Goal: Complete application form

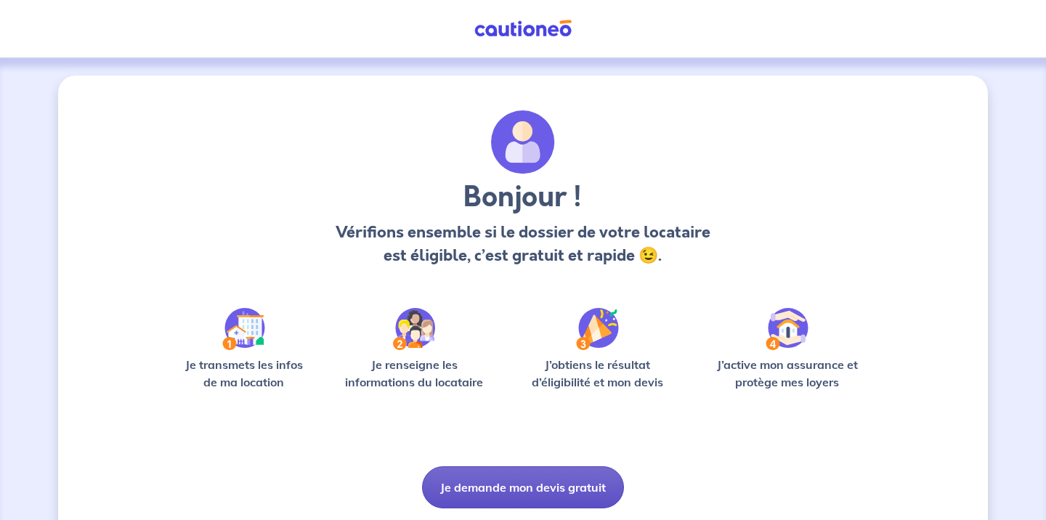
click at [543, 492] on button "Je demande mon devis gratuit" at bounding box center [523, 487] width 202 height 42
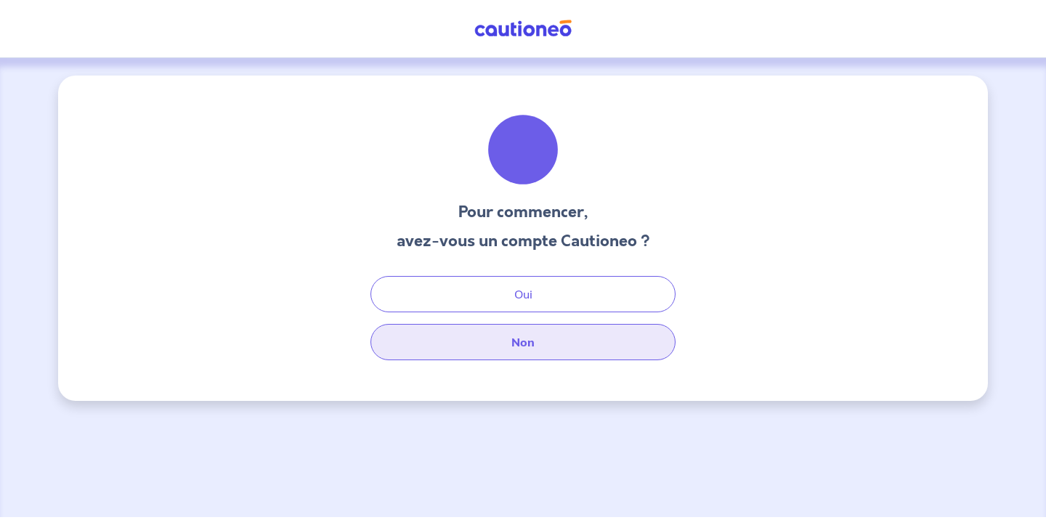
click at [553, 338] on button "Non" at bounding box center [522, 342] width 305 height 36
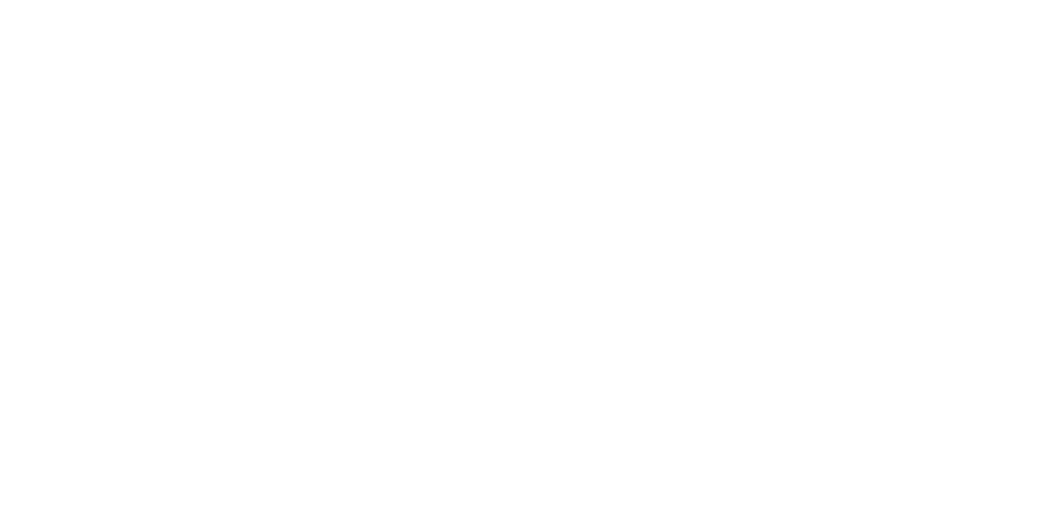
select select "FR"
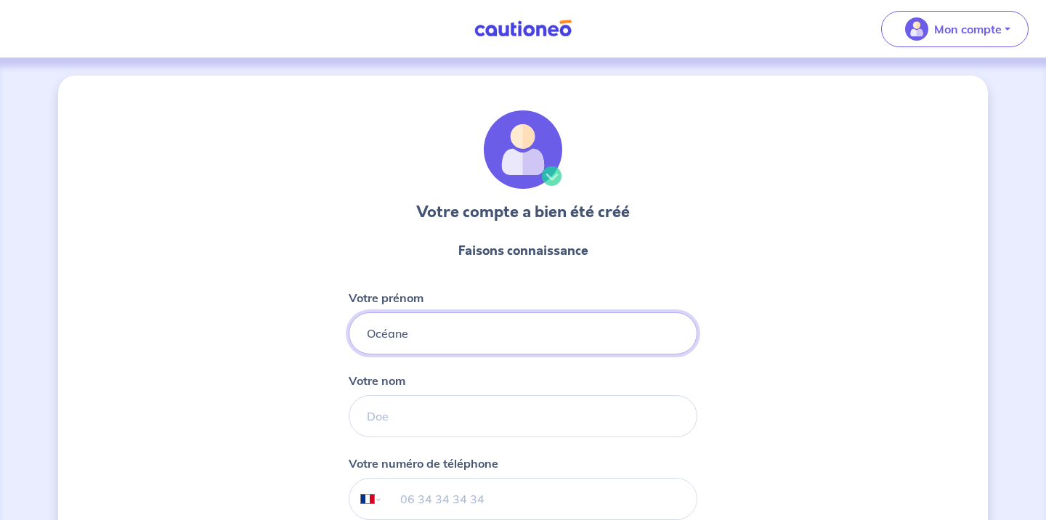
type input "Océane"
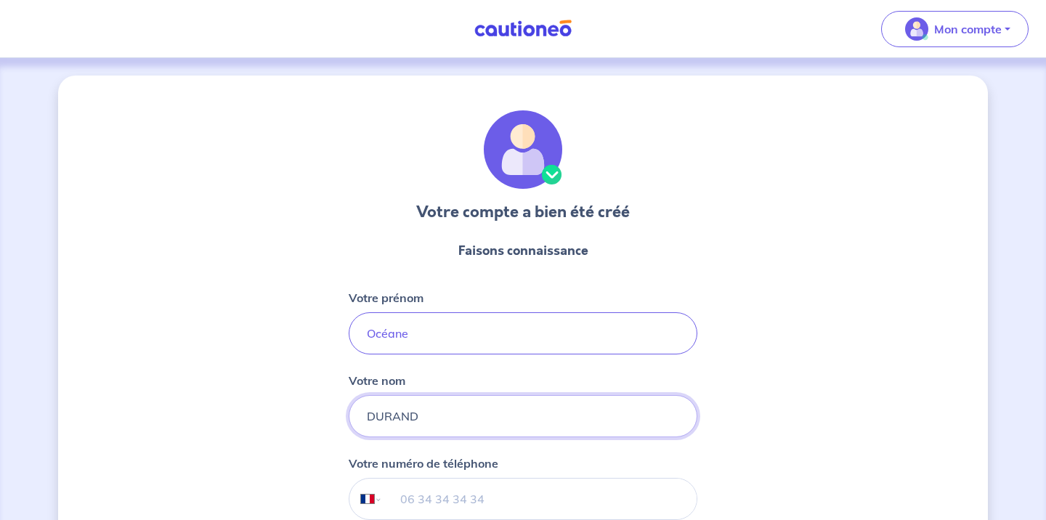
type input "DURAND"
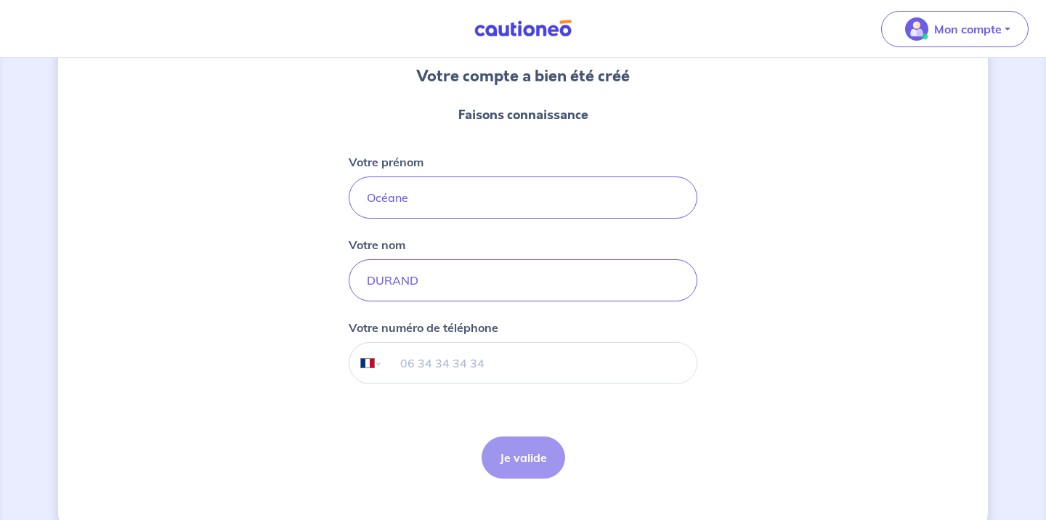
scroll to position [137, 0]
click at [417, 357] on input "tel" at bounding box center [540, 362] width 314 height 41
type input "06 07 08 09 10"
click at [532, 463] on button "Je valide" at bounding box center [524, 457] width 84 height 42
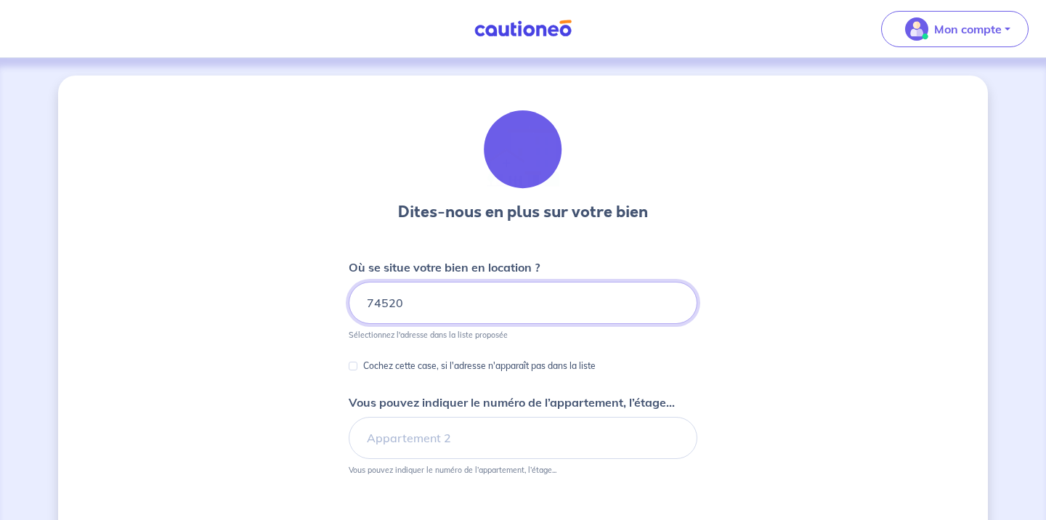
drag, startPoint x: 471, startPoint y: 309, endPoint x: 349, endPoint y: 300, distance: 122.3
click at [349, 300] on input "74520" at bounding box center [523, 303] width 349 height 42
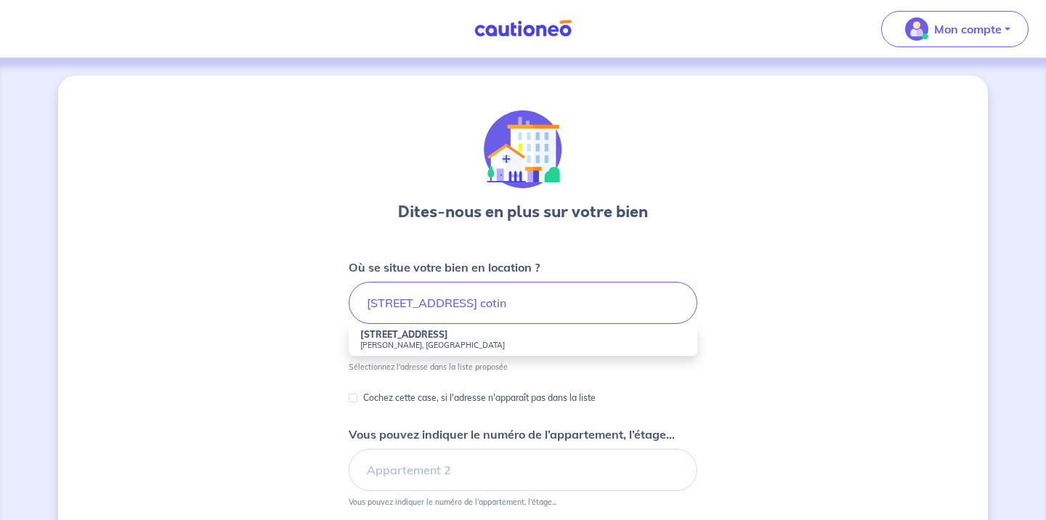
click at [401, 345] on small "Jonzier-Épagny, France" at bounding box center [522, 345] width 325 height 10
type input "40 Route de Chez Cotin, Jonzier-Épagny, France"
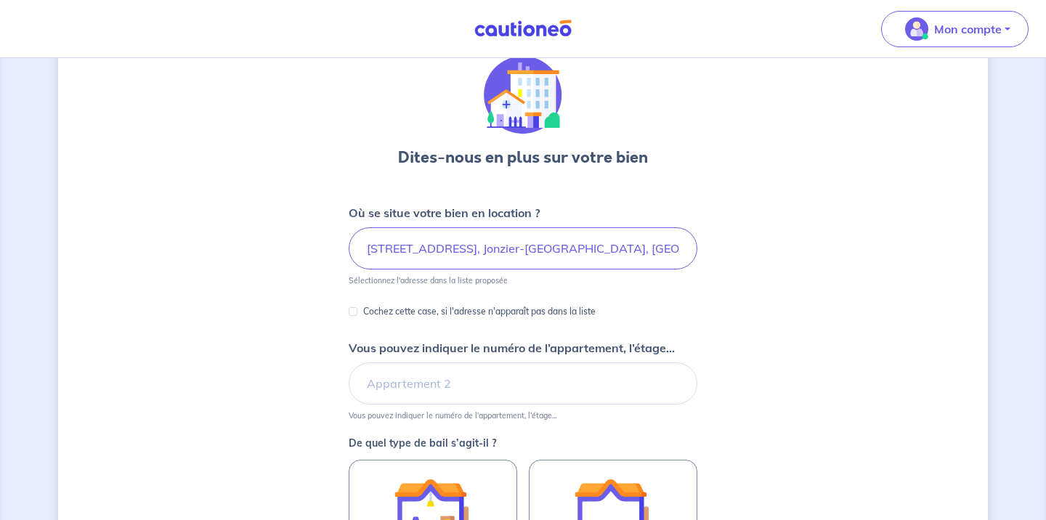
scroll to position [56, 0]
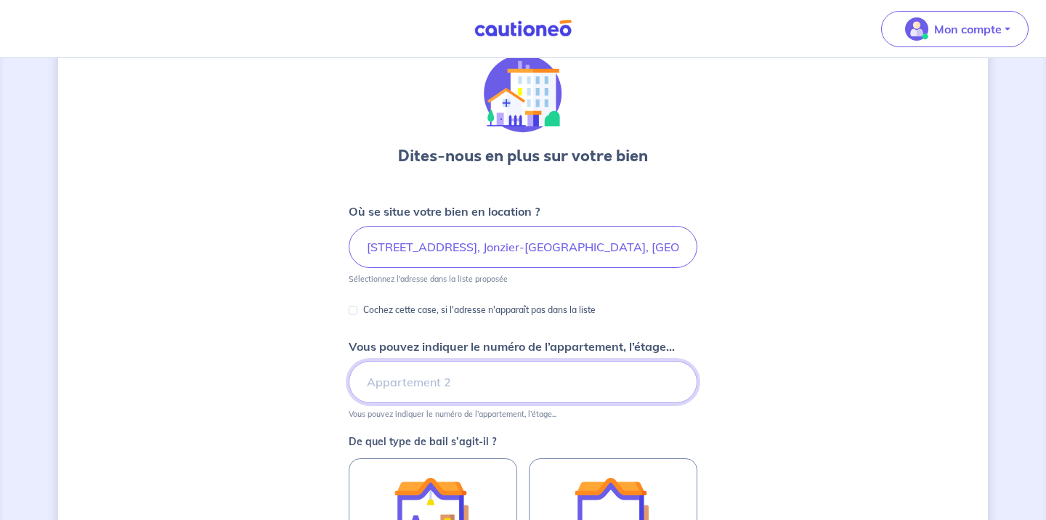
click at [375, 383] on input "Vous pouvez indiquer le numéro de l’appartement, l’étage..." at bounding box center [523, 382] width 349 height 42
type input "1"
type input "205"
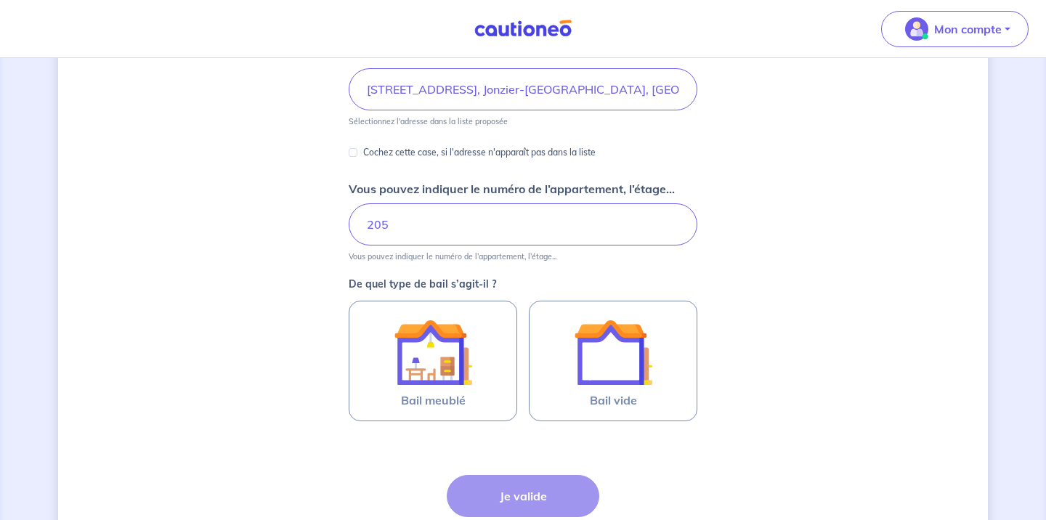
scroll to position [221, 0]
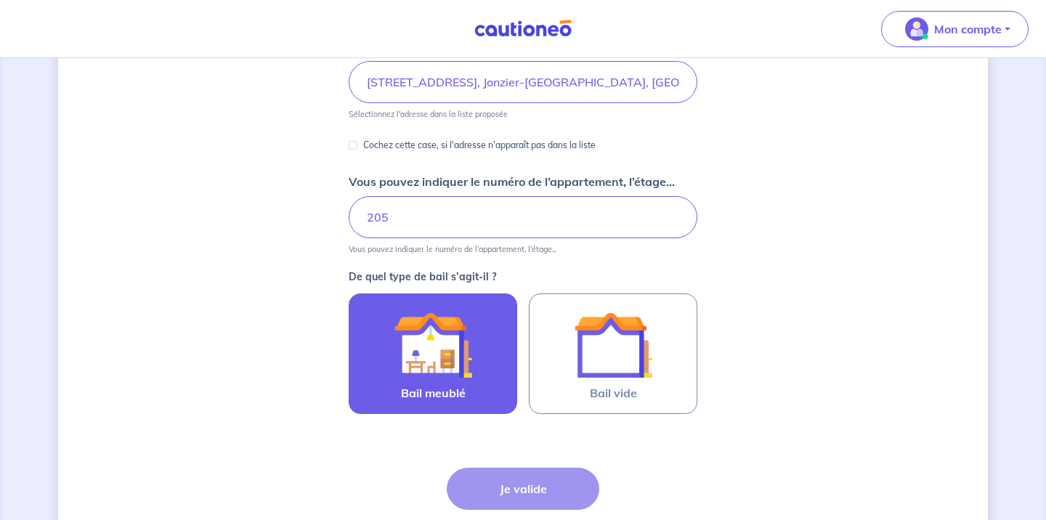
click at [448, 344] on img at bounding box center [433, 345] width 78 height 78
click at [0, 0] on input "Bail meublé" at bounding box center [0, 0] width 0 height 0
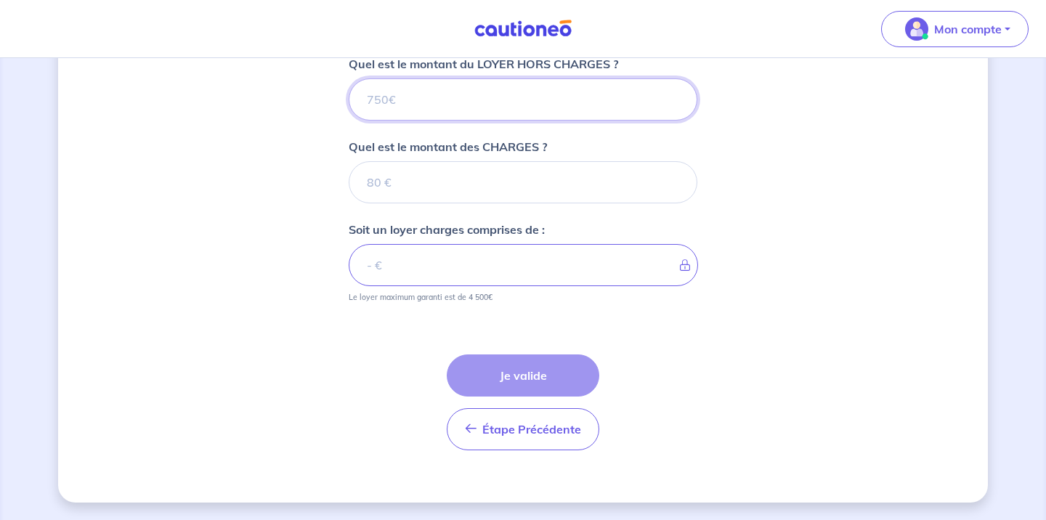
scroll to position [548, 0]
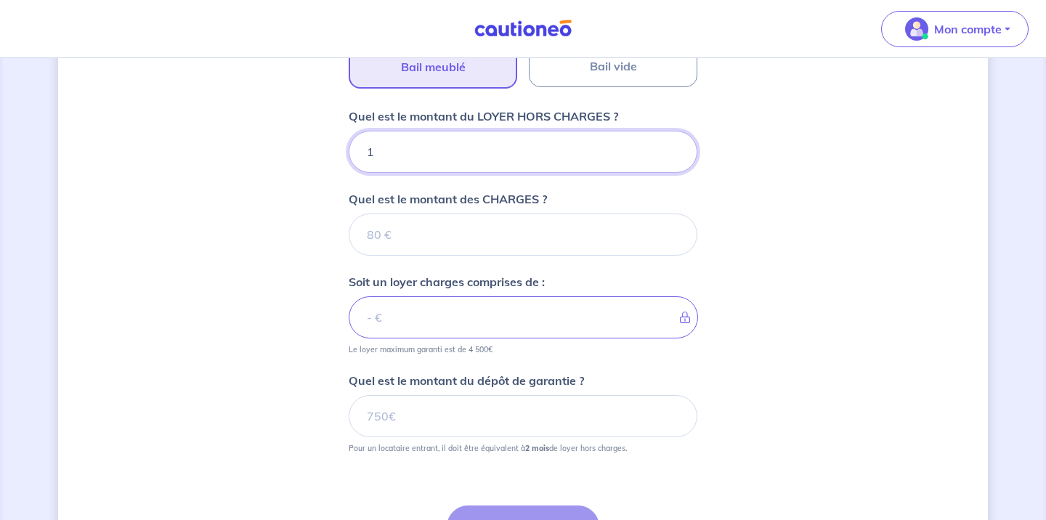
type input "11"
type input "110"
type input "1100"
type input "110"
type input "11"
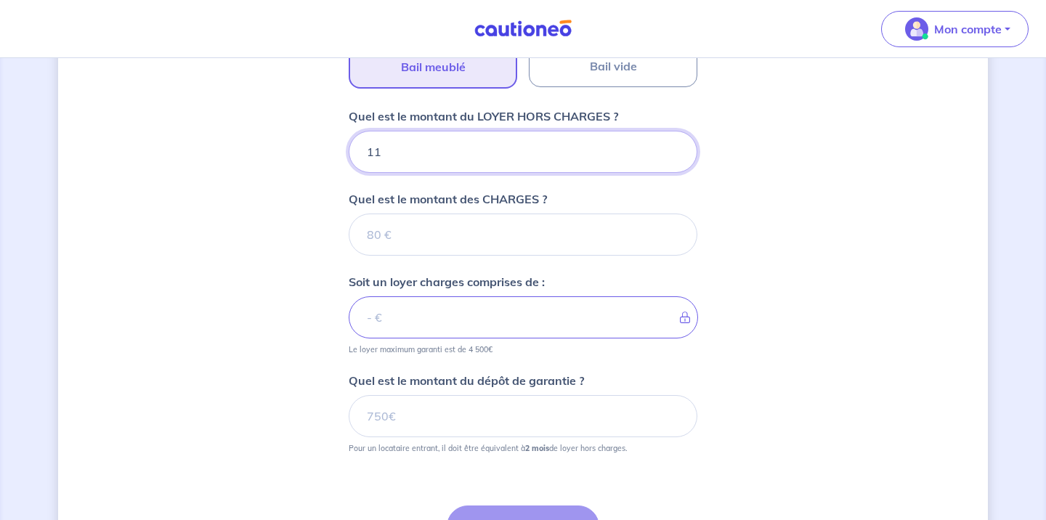
type input "1"
type input "12"
type input "1201"
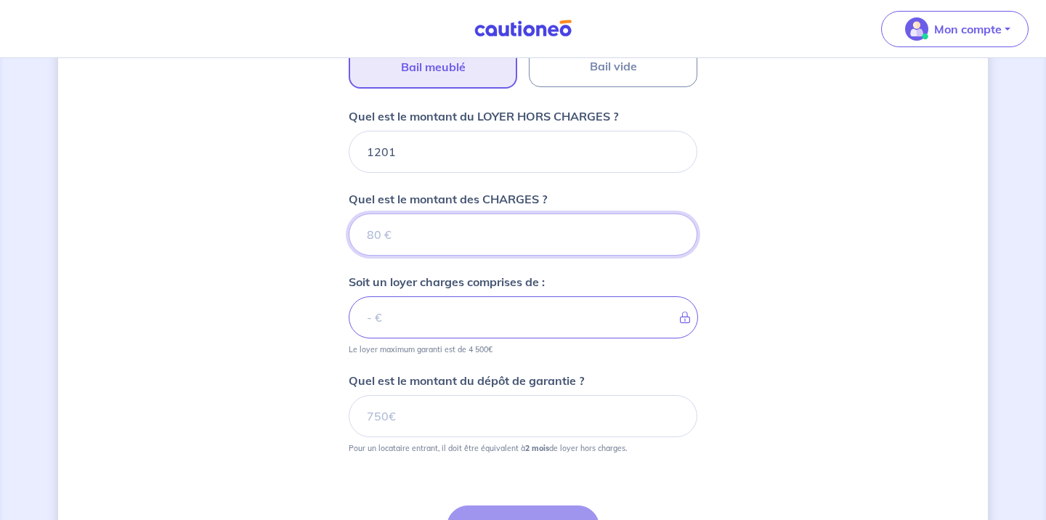
click at [487, 230] on input "Quel est le montant des CHARGES ?" at bounding box center [523, 235] width 349 height 42
type input "49"
type input "1250"
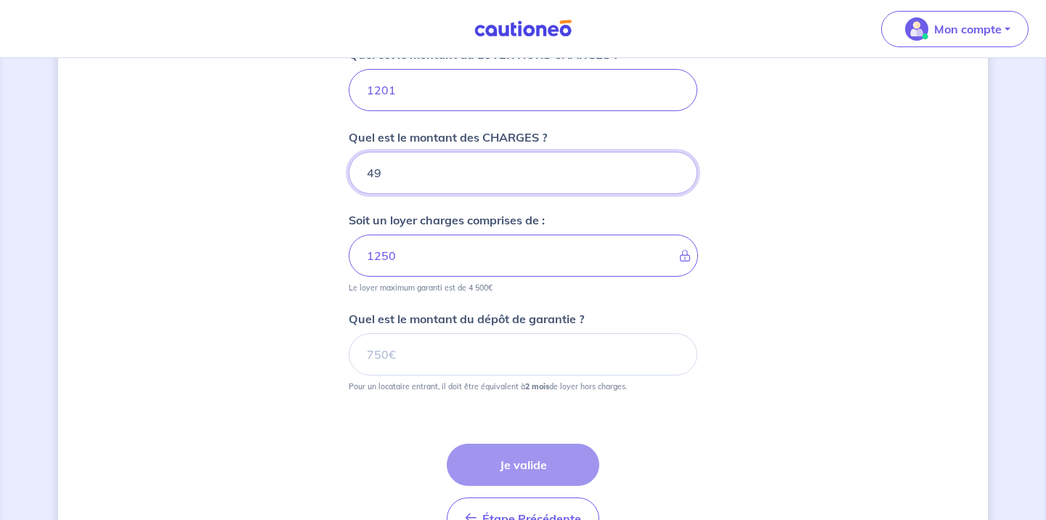
scroll to position [614, 0]
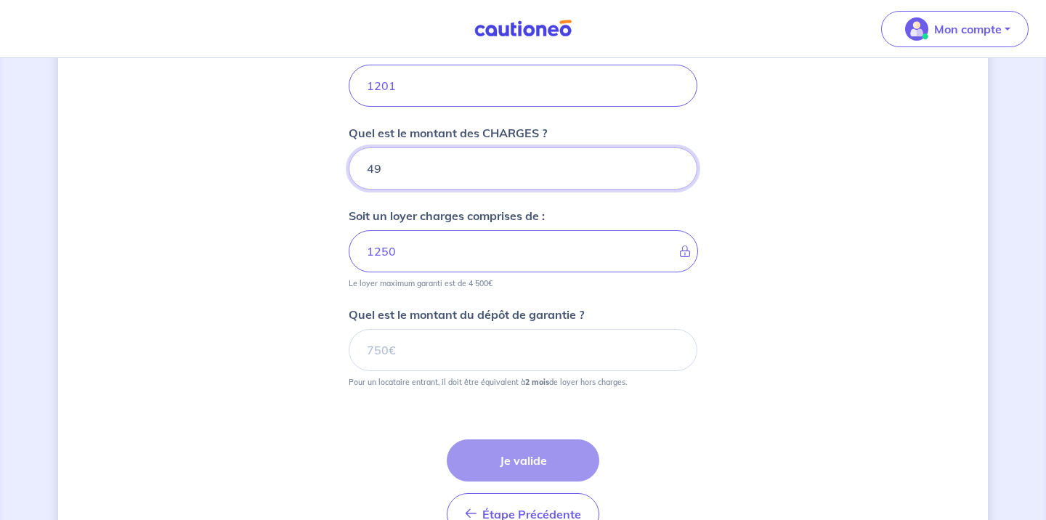
type input "49"
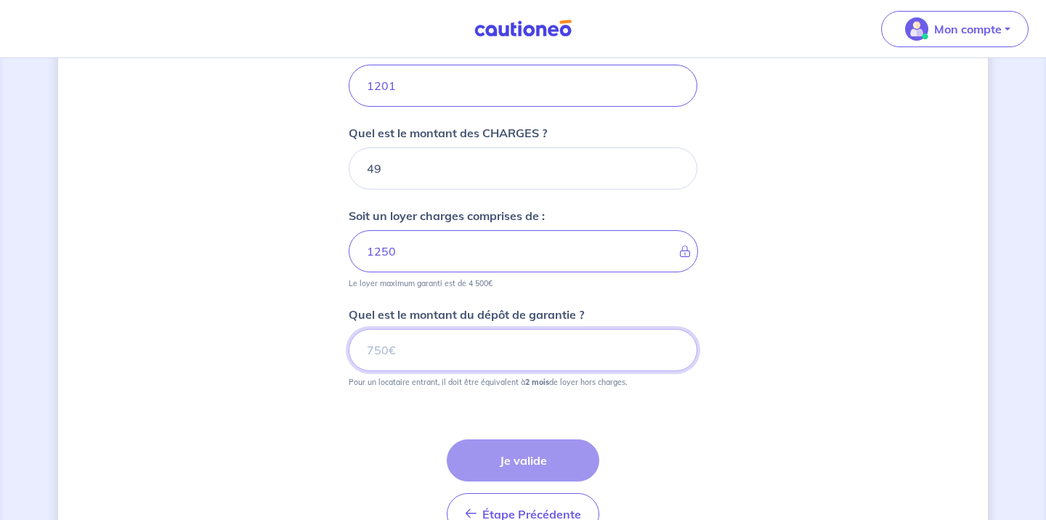
click at [445, 347] on input "Quel est le montant du dépôt de garantie ?" at bounding box center [523, 350] width 349 height 42
type input "2402"
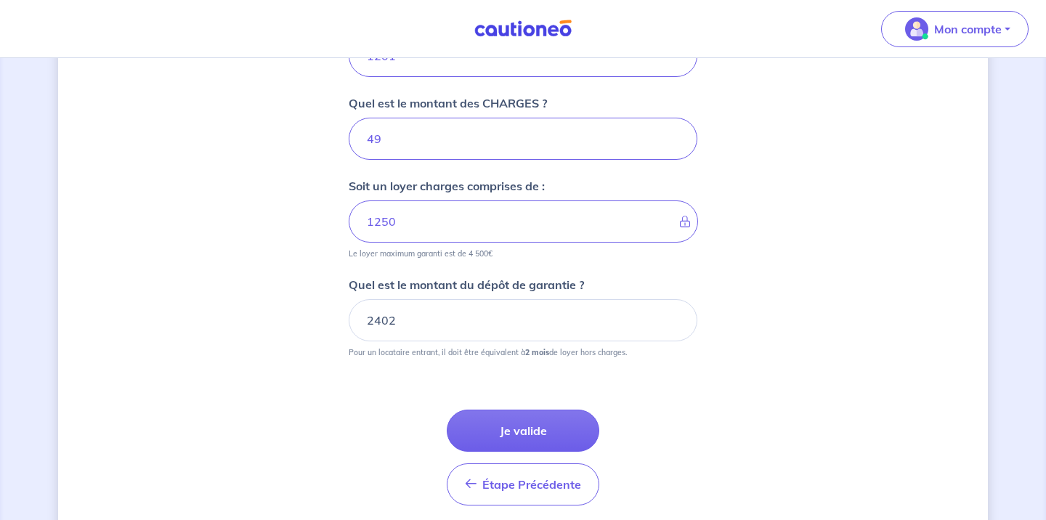
scroll to position [645, 0]
click at [551, 417] on button "Je valide" at bounding box center [523, 429] width 153 height 42
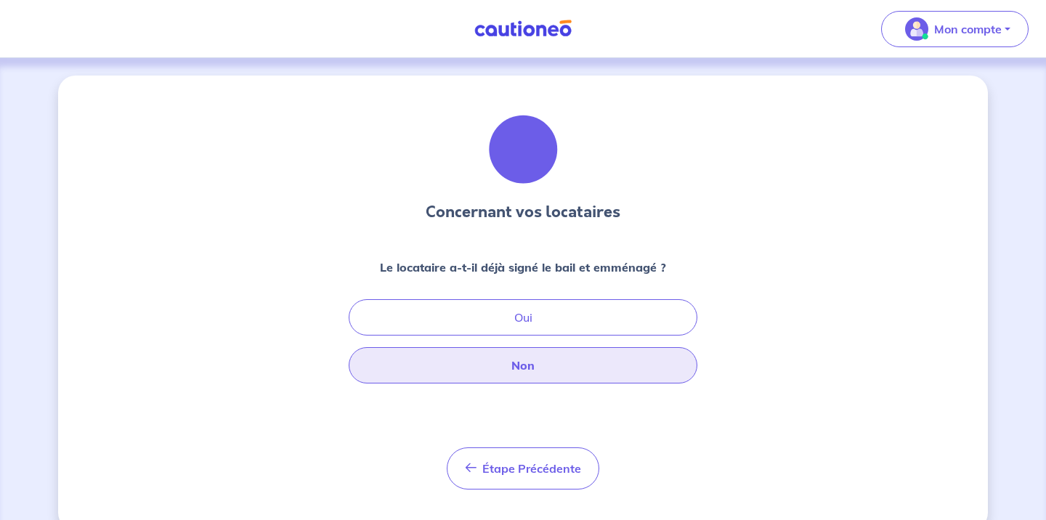
click at [553, 363] on button "Non" at bounding box center [523, 365] width 349 height 36
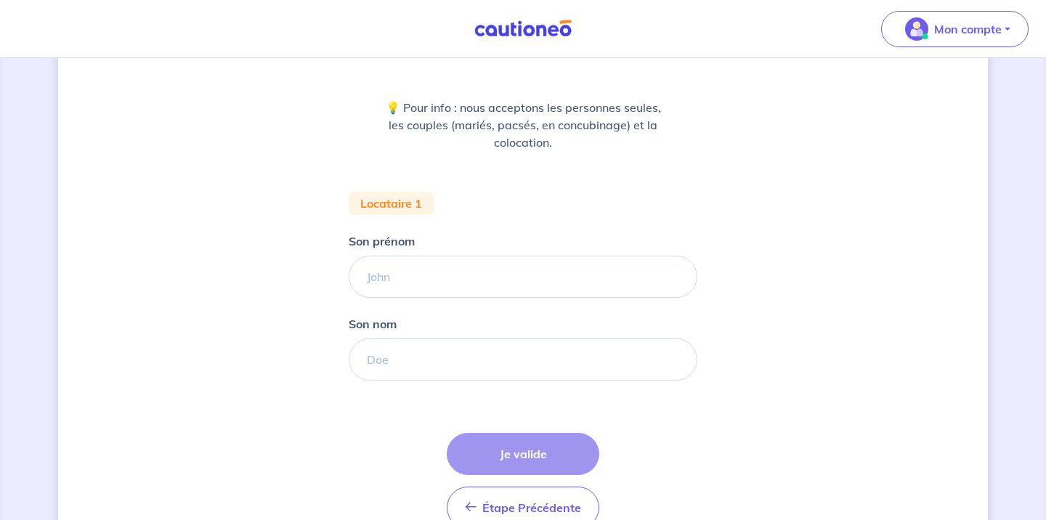
scroll to position [145, 0]
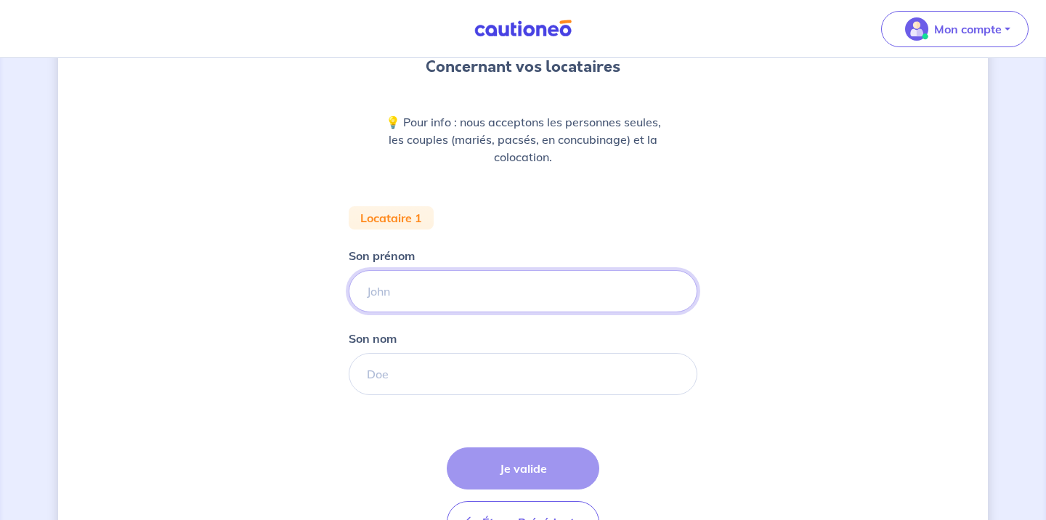
click at [397, 286] on input "Son prénom" at bounding box center [523, 291] width 349 height 42
type input "John"
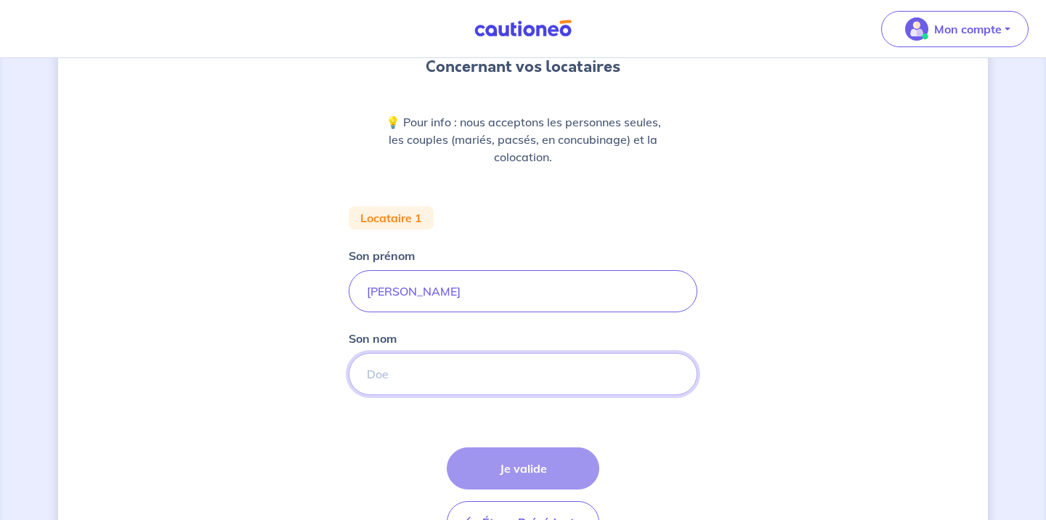
click at [389, 374] on input "Son nom" at bounding box center [523, 374] width 349 height 42
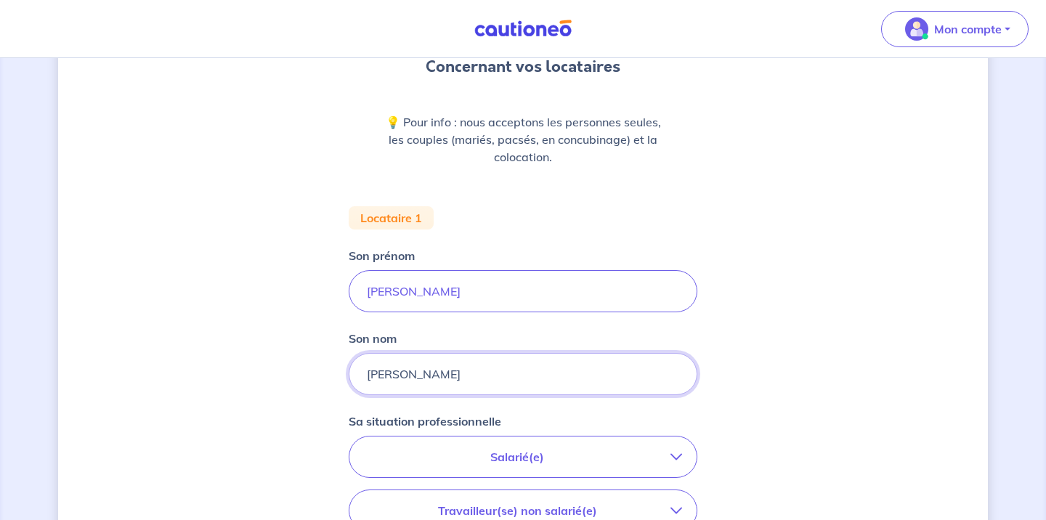
type input "Smith"
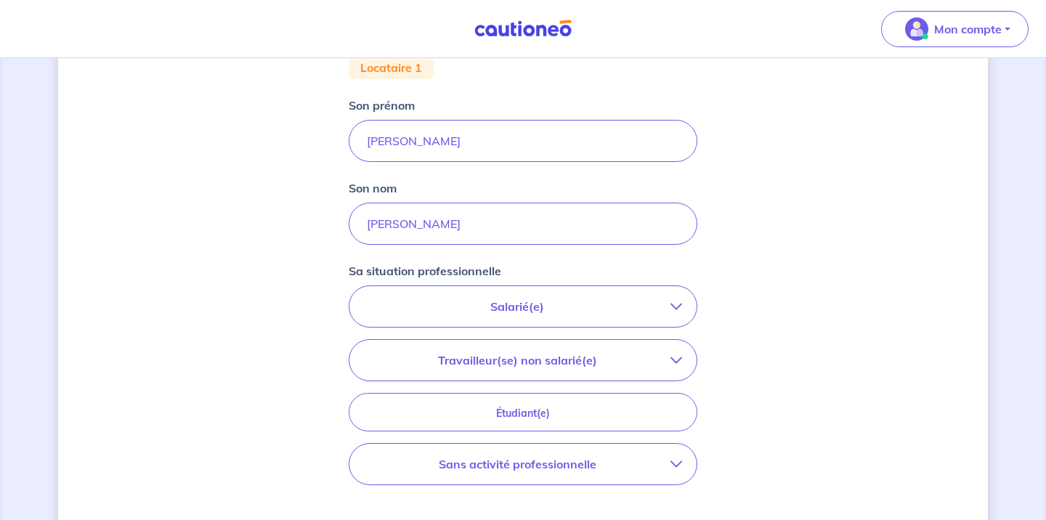
scroll to position [303, 0]
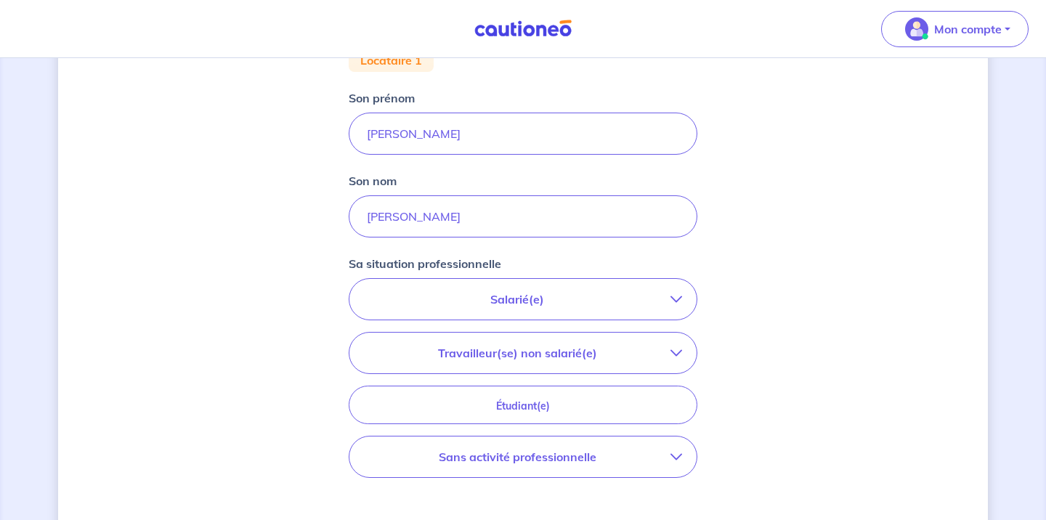
click at [589, 301] on p "Salarié(e)" at bounding box center [517, 299] width 307 height 17
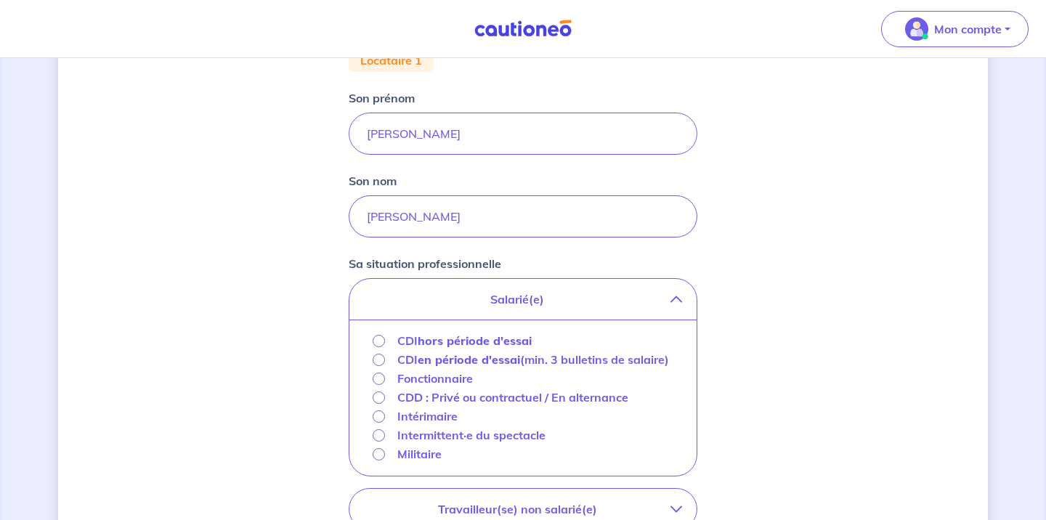
click at [380, 357] on input "CDI en période d'essai (min. 3 bulletins de salaire)" at bounding box center [379, 360] width 12 height 12
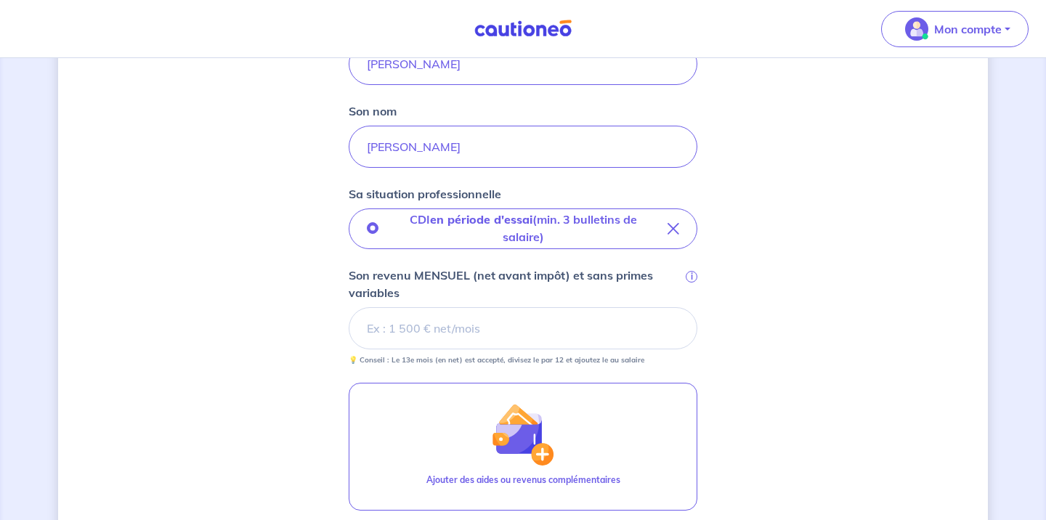
scroll to position [374, 0]
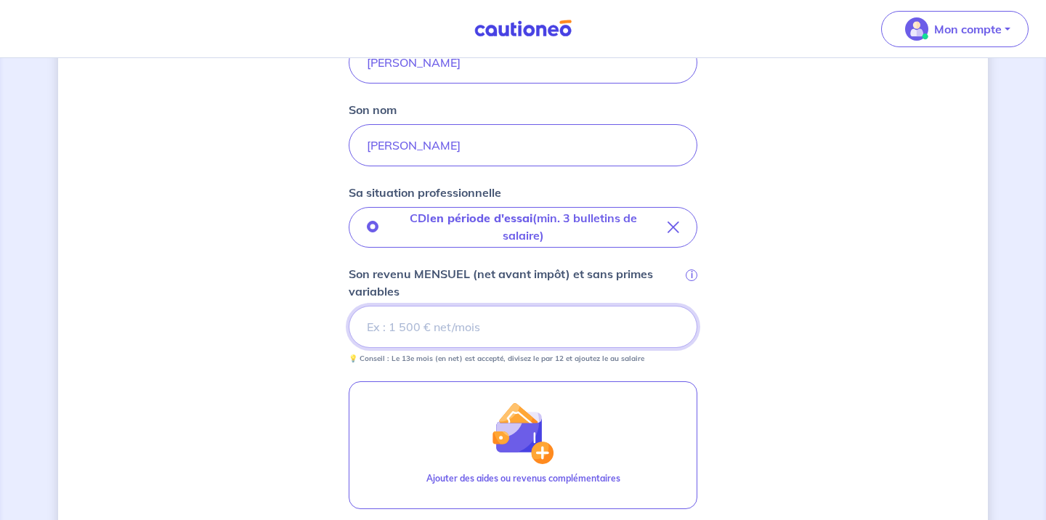
click at [490, 326] on input "Son revenu MENSUEL (net avant impôt) et sans primes variables i" at bounding box center [523, 327] width 349 height 42
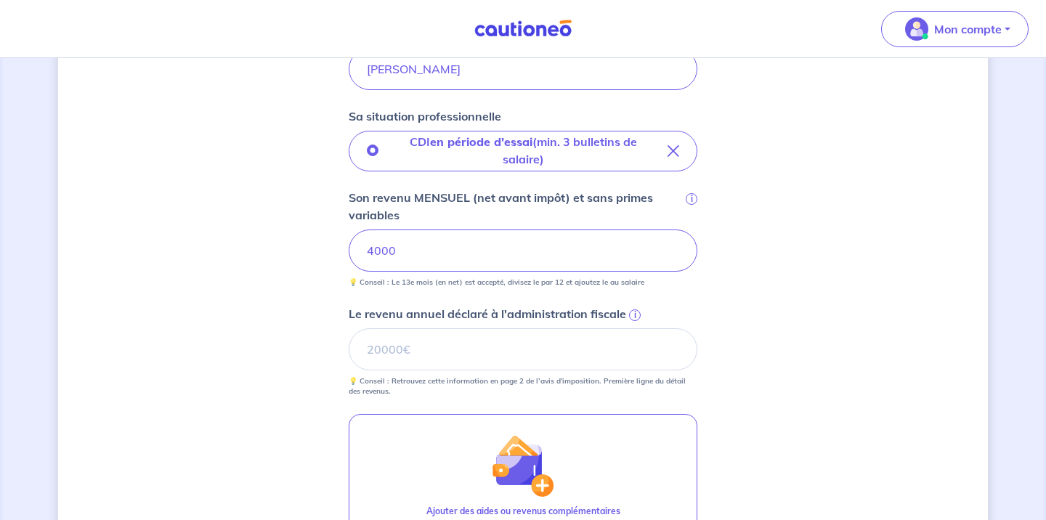
scroll to position [460, 0]
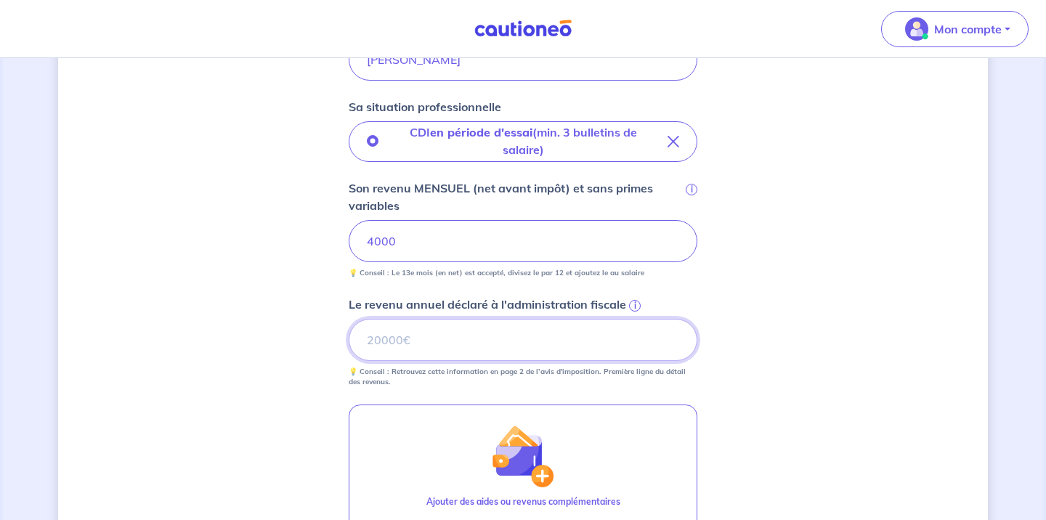
click at [374, 344] on input "Le revenu annuel déclaré à l'administration fiscale i" at bounding box center [523, 340] width 349 height 42
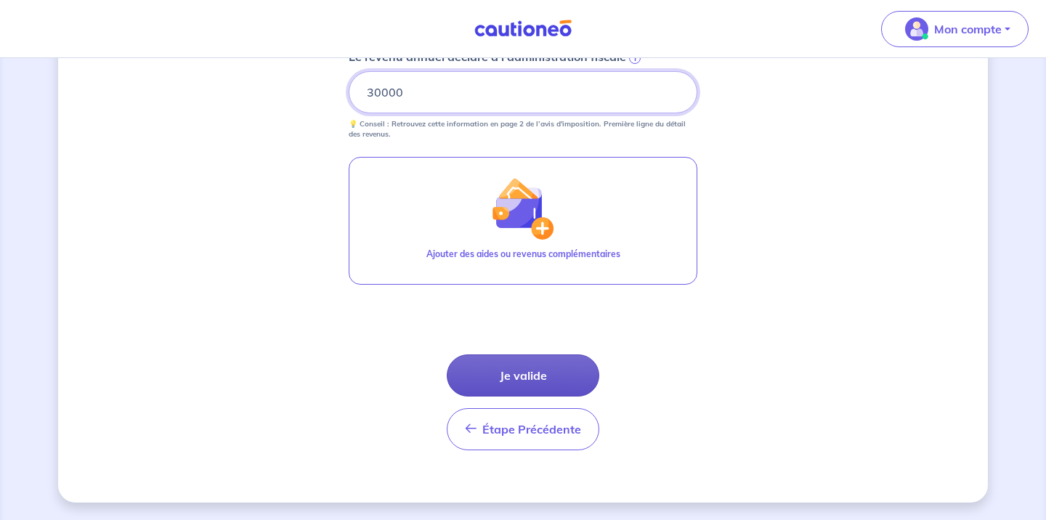
scroll to position [707, 0]
type input "30000"
click at [512, 376] on button "Je valide" at bounding box center [523, 375] width 153 height 42
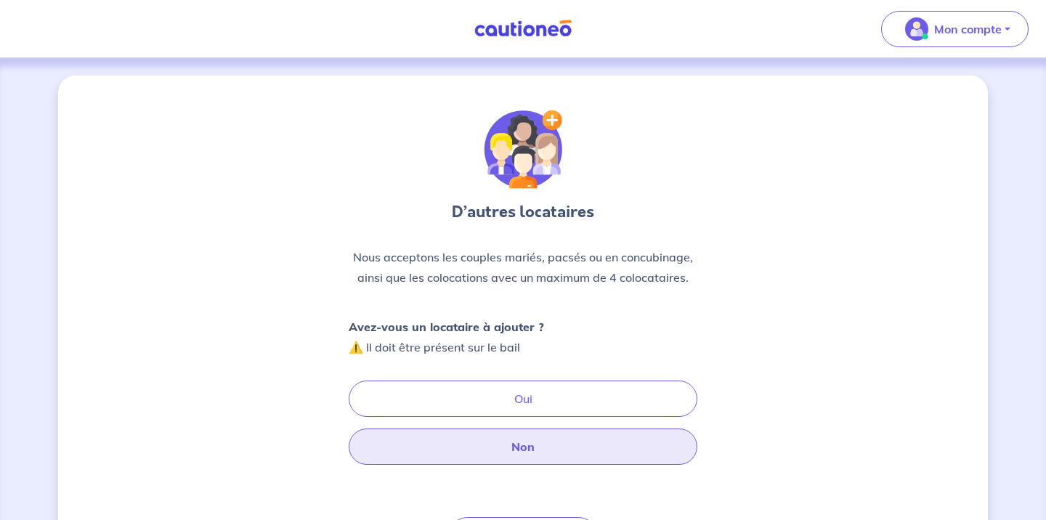
click at [506, 458] on button "Non" at bounding box center [523, 447] width 349 height 36
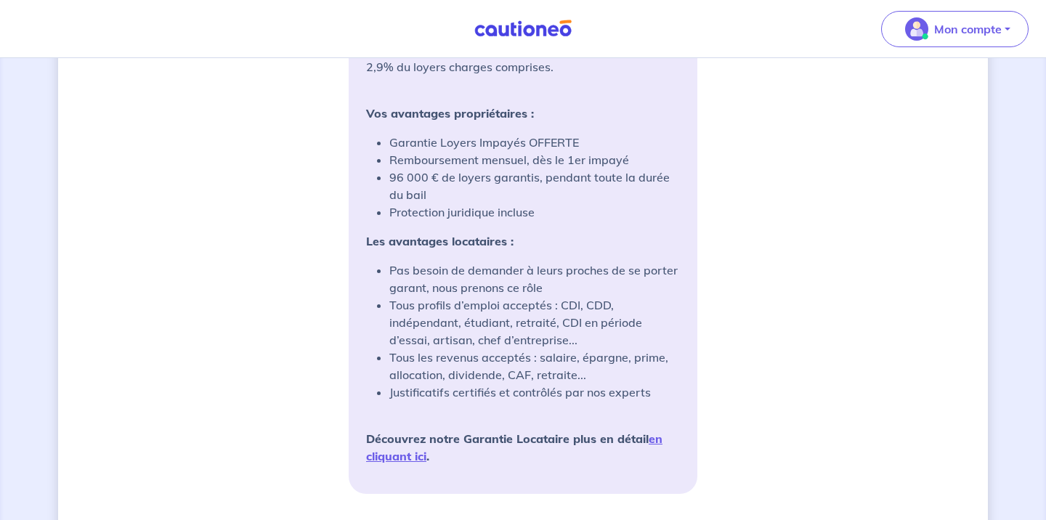
scroll to position [1198, 0]
click at [402, 457] on link "en cliquant ici" at bounding box center [514, 447] width 296 height 32
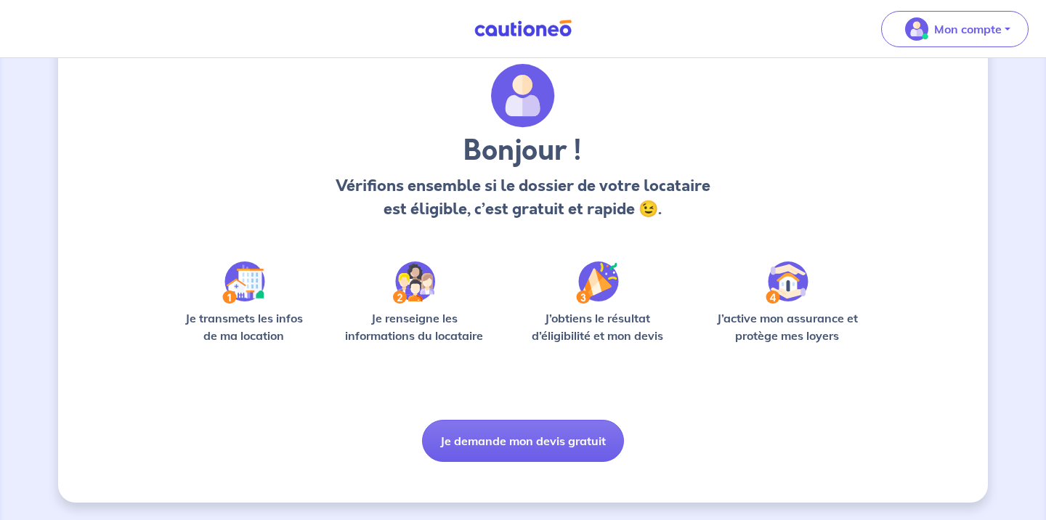
scroll to position [46, 0]
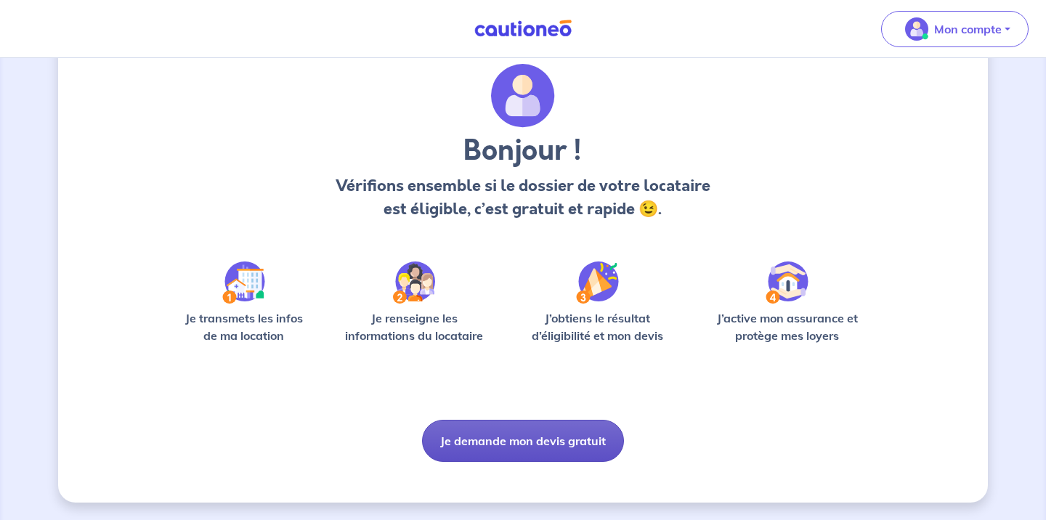
click at [524, 446] on button "Je demande mon devis gratuit" at bounding box center [523, 441] width 202 height 42
